Goal: Task Accomplishment & Management: Manage account settings

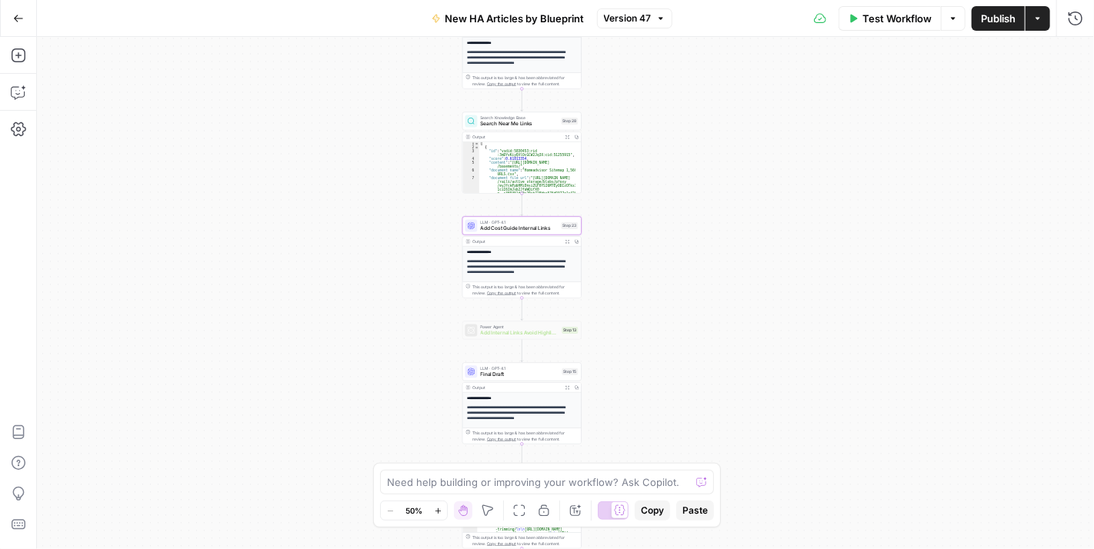
drag, startPoint x: 751, startPoint y: 272, endPoint x: 801, endPoint y: 286, distance: 51.9
click at [801, 286] on div "**********" at bounding box center [565, 293] width 1057 height 512
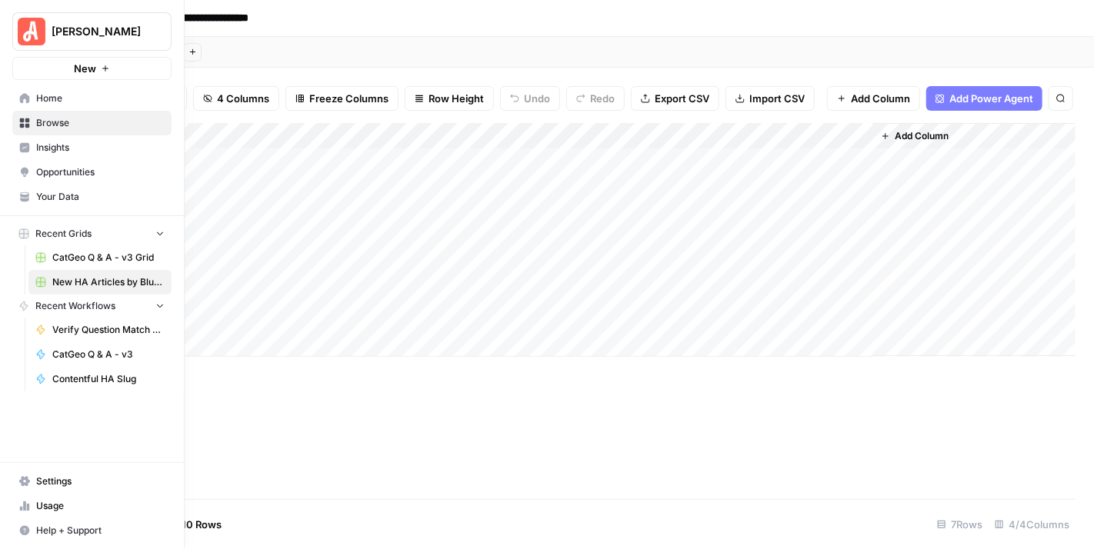
click at [44, 32] on img "Workspace: Angi" at bounding box center [32, 32] width 28 height 28
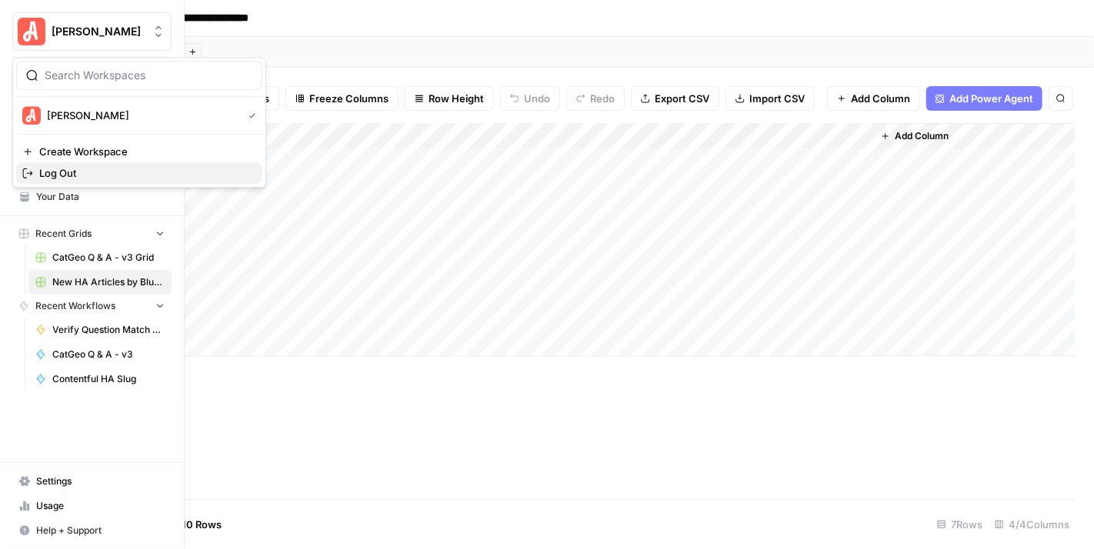
click at [122, 168] on span "Log Out" at bounding box center [144, 172] width 211 height 15
